Goal: Task Accomplishment & Management: Manage account settings

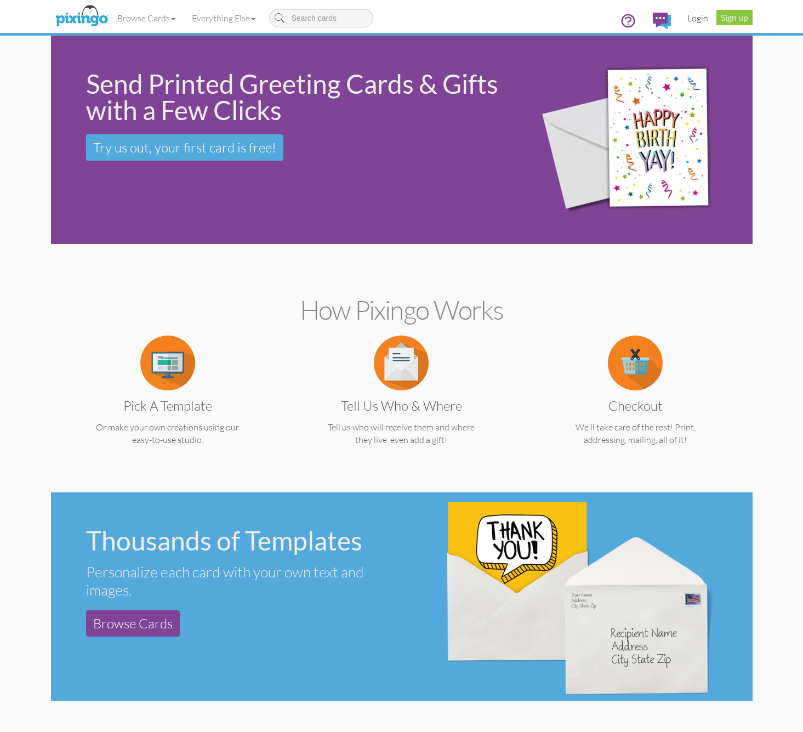
click at [696, 17] on link "Login" at bounding box center [697, 17] width 37 height 27
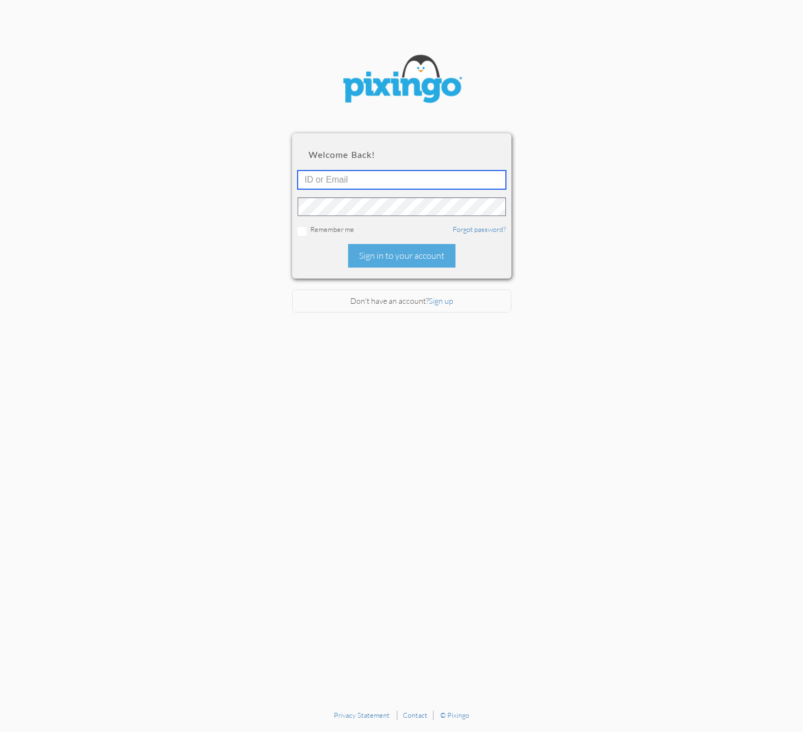
click at [383, 178] on input "text" at bounding box center [402, 180] width 208 height 19
click at [422, 180] on input "text" at bounding box center [402, 180] width 208 height 19
click at [609, 260] on section "Welcome back! Remember me Forgot password? Sign in to your account Don't have a…" at bounding box center [401, 352] width 803 height 705
click at [401, 178] on input "text" at bounding box center [402, 180] width 208 height 19
click at [574, 220] on section "Welcome back! Remember me Forgot password? Sign in to your account Don't have a…" at bounding box center [401, 352] width 803 height 705
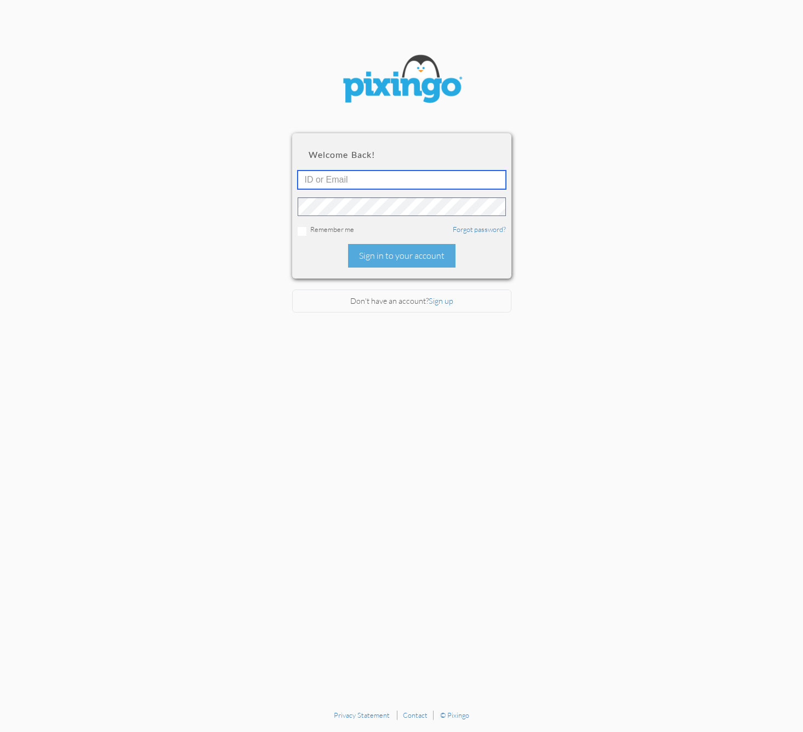
click at [348, 179] on input "text" at bounding box center [402, 180] width 208 height 19
click at [601, 256] on section "Welcome back! Remember me Forgot password? Sign in to your account Don't have a…" at bounding box center [401, 352] width 803 height 705
click at [401, 179] on input "text" at bounding box center [402, 180] width 208 height 19
click at [576, 139] on section "Welcome back! Remember me Forgot password? Sign in to your account Don't have a…" at bounding box center [401, 352] width 803 height 705
click at [370, 178] on input "text" at bounding box center [402, 180] width 208 height 19
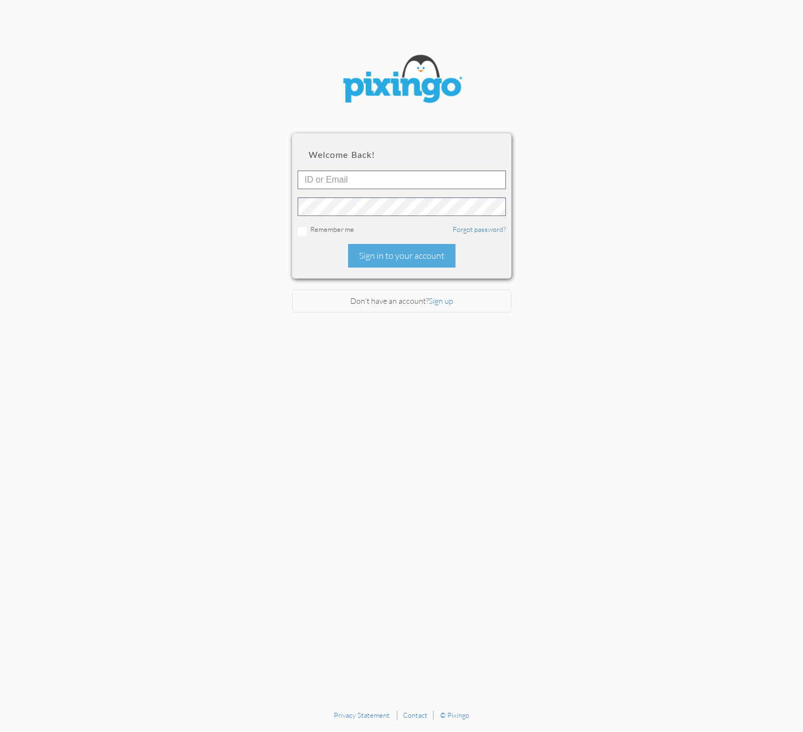
click at [642, 254] on section "Welcome back! Remember me Forgot password? Sign in to your account Don't have a…" at bounding box center [401, 352] width 803 height 705
